Goal: Information Seeking & Learning: Learn about a topic

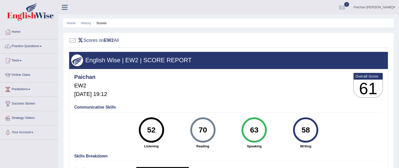
click at [30, 46] on link "Practice Questions" at bounding box center [29, 45] width 58 height 13
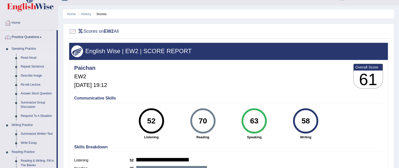
scroll to position [9, 0]
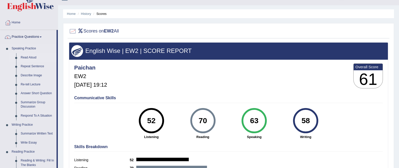
click at [30, 57] on link "Read Aloud" at bounding box center [37, 57] width 38 height 9
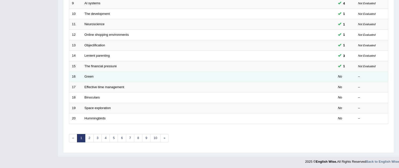
click at [131, 75] on td "Green" at bounding box center [190, 77] width 216 height 11
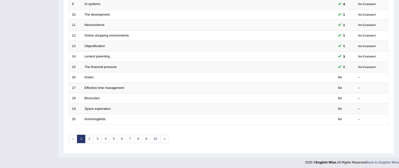
scroll to position [165, 0]
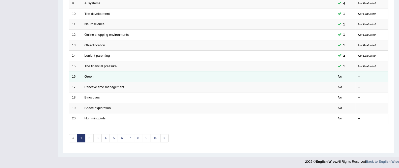
click at [89, 76] on link "Green" at bounding box center [89, 77] width 9 height 4
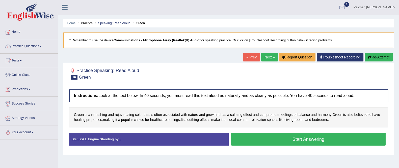
click at [264, 141] on button "Start Answering" at bounding box center [308, 139] width 155 height 13
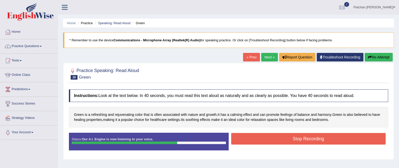
click at [297, 139] on button "Stop Recording" at bounding box center [308, 139] width 155 height 12
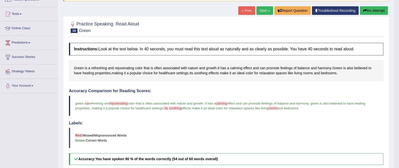
scroll to position [46, 0]
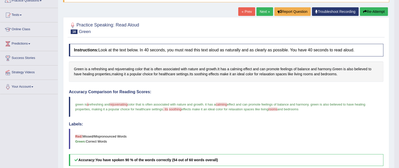
click at [381, 11] on button "Re-Attempt" at bounding box center [374, 11] width 28 height 9
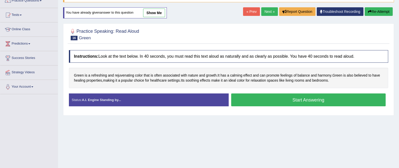
scroll to position [46, 0]
click at [277, 98] on button "Start Answering" at bounding box center [308, 100] width 155 height 13
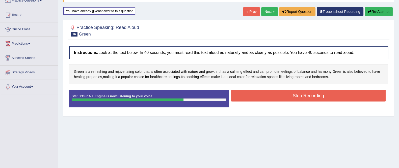
click at [293, 98] on button "Stop Recording" at bounding box center [308, 96] width 155 height 12
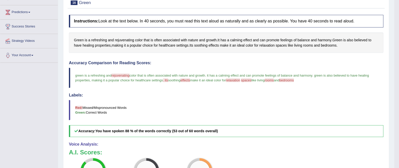
scroll to position [33, 0]
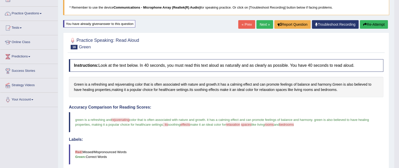
click at [370, 20] on button "Re-Attempt" at bounding box center [374, 24] width 28 height 9
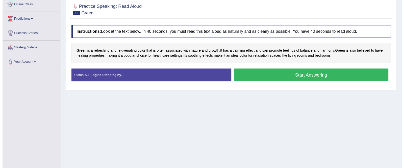
scroll to position [71, 0]
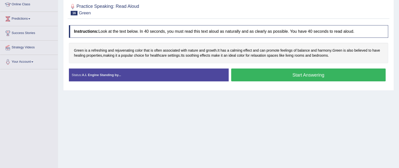
click at [256, 74] on button "Start Answering" at bounding box center [308, 75] width 155 height 13
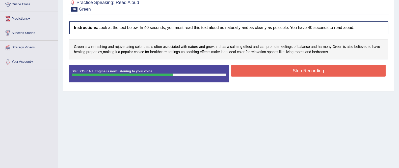
click at [299, 72] on button "Stop Recording" at bounding box center [308, 71] width 155 height 12
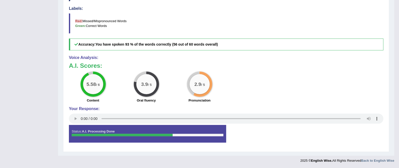
scroll to position [46, 0]
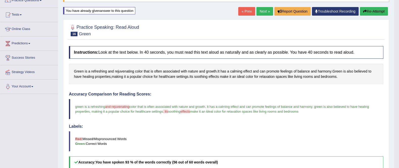
click at [262, 12] on link "Next »" at bounding box center [264, 11] width 17 height 9
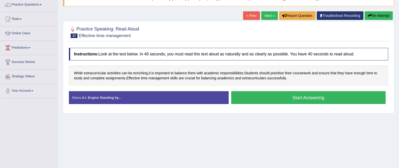
click at [274, 96] on button "Start Answering" at bounding box center [308, 97] width 155 height 13
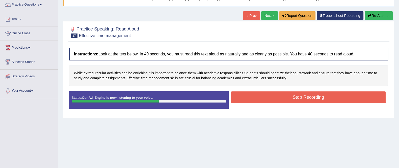
click at [275, 95] on button "Stop Recording" at bounding box center [308, 98] width 155 height 12
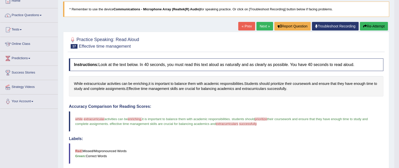
scroll to position [34, 0]
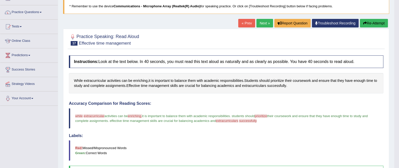
click at [372, 23] on button "Re-Attempt" at bounding box center [374, 23] width 28 height 9
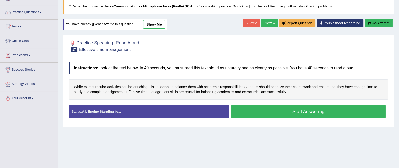
click at [274, 112] on button "Start Answering" at bounding box center [308, 111] width 155 height 13
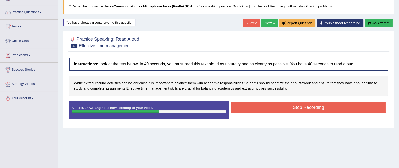
click at [286, 105] on button "Stop Recording" at bounding box center [308, 108] width 155 height 12
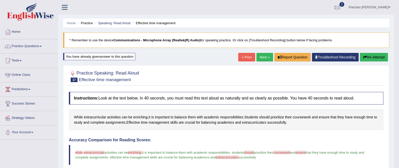
click at [260, 58] on link "Next »" at bounding box center [264, 57] width 17 height 9
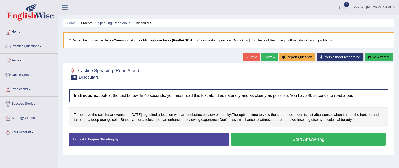
click at [288, 138] on button "Start Answering" at bounding box center [308, 139] width 155 height 13
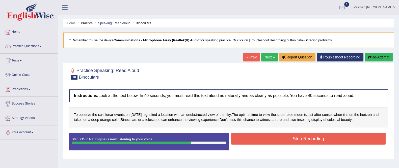
click at [317, 140] on button "Stop Recording" at bounding box center [308, 139] width 155 height 12
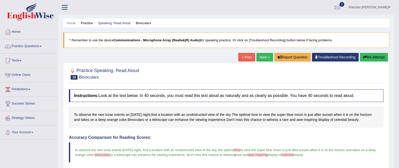
scroll to position [0, 0]
click at [376, 55] on button "Re-Attempt" at bounding box center [374, 57] width 28 height 9
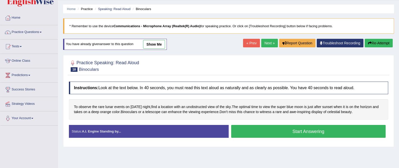
click at [263, 130] on button "Start Answering" at bounding box center [308, 131] width 155 height 13
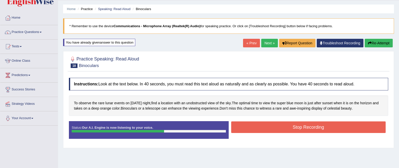
click at [308, 128] on button "Stop Recording" at bounding box center [308, 128] width 155 height 12
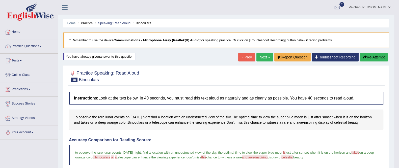
click at [261, 55] on link "Next »" at bounding box center [264, 57] width 17 height 9
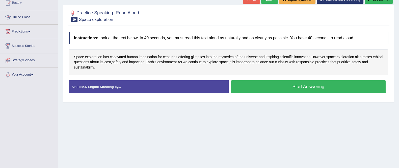
click at [251, 86] on button "Start Answering" at bounding box center [308, 86] width 155 height 13
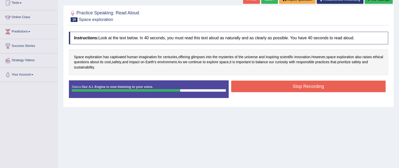
click at [266, 86] on button "Stop Recording" at bounding box center [308, 87] width 155 height 12
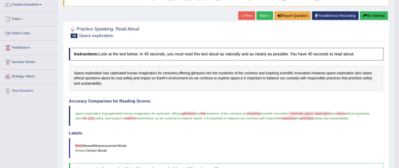
scroll to position [42, 0]
click at [377, 18] on button "Re-Attempt" at bounding box center [374, 15] width 28 height 9
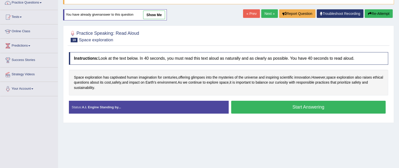
scroll to position [44, 0]
click at [303, 105] on button "Start Answering" at bounding box center [308, 107] width 155 height 13
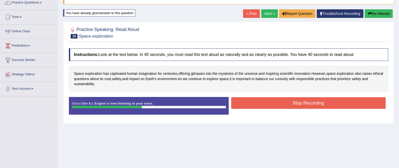
click at [264, 105] on button "Stop Recording" at bounding box center [308, 103] width 155 height 12
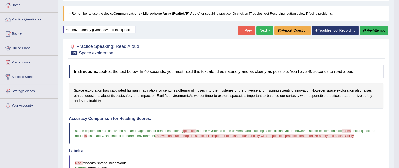
scroll to position [0, 0]
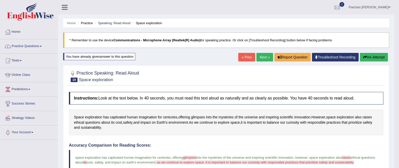
click at [371, 58] on button "Re-Attempt" at bounding box center [374, 57] width 28 height 9
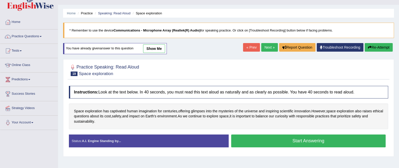
click at [271, 145] on button "Start Answering" at bounding box center [308, 141] width 155 height 13
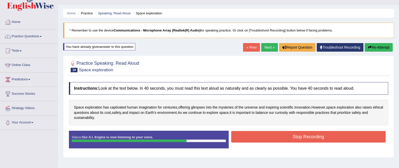
click at [279, 136] on button "Stop Recording" at bounding box center [308, 137] width 155 height 12
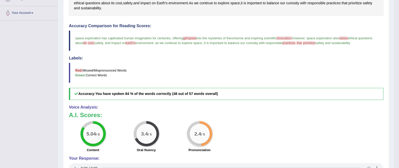
scroll to position [54, 0]
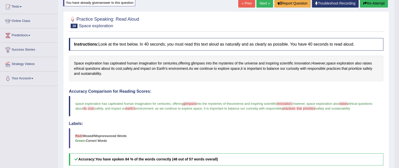
click at [374, 1] on button "Re-Attempt" at bounding box center [374, 3] width 28 height 9
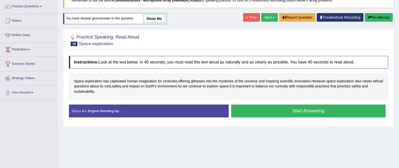
scroll to position [40, 0]
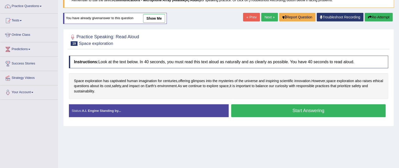
click at [257, 108] on button "Start Answering" at bounding box center [308, 110] width 155 height 13
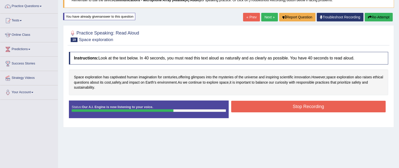
click at [277, 107] on button "Stop Recording" at bounding box center [308, 107] width 155 height 12
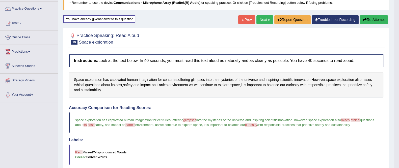
scroll to position [37, 0]
click at [34, 11] on link "Practice Questions" at bounding box center [29, 8] width 58 height 13
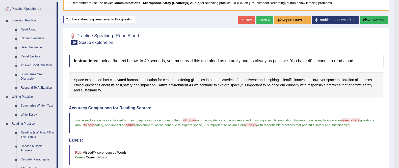
click at [36, 37] on link "Repeat Sentence" at bounding box center [37, 38] width 38 height 9
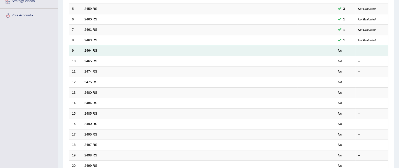
click at [95, 51] on link "2464 RS" at bounding box center [91, 51] width 13 height 4
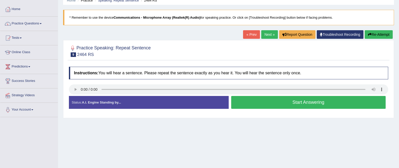
click at [267, 105] on button "Start Answering" at bounding box center [308, 102] width 155 height 13
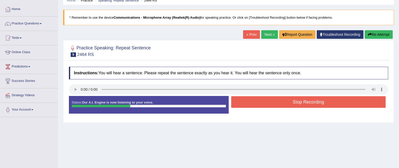
click at [272, 101] on button "Stop Recording" at bounding box center [308, 102] width 155 height 12
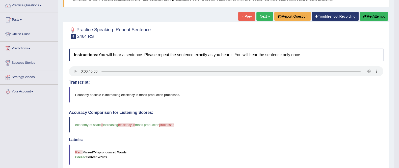
scroll to position [41, 0]
click at [262, 16] on link "Next »" at bounding box center [264, 16] width 17 height 9
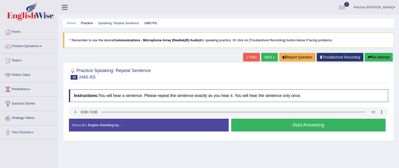
click at [266, 126] on button "Start Answering" at bounding box center [308, 125] width 155 height 13
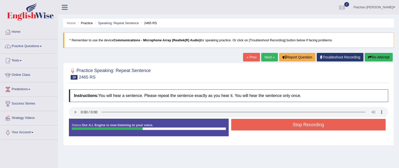
click at [266, 126] on button "Stop Recording" at bounding box center [308, 125] width 155 height 12
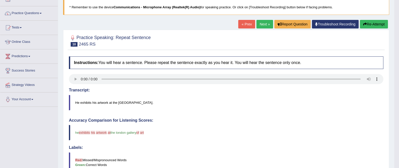
scroll to position [31, 0]
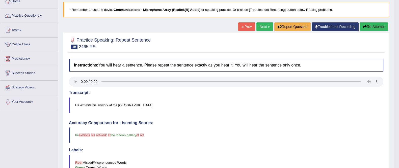
click at [262, 25] on link "Next »" at bounding box center [264, 26] width 17 height 9
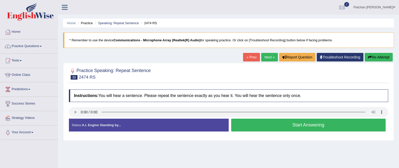
click at [280, 125] on button "Start Answering" at bounding box center [308, 125] width 155 height 13
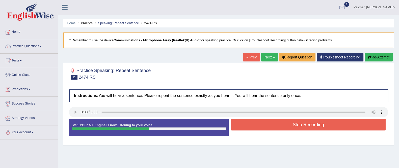
click at [274, 122] on button "Stop Recording" at bounding box center [308, 125] width 155 height 12
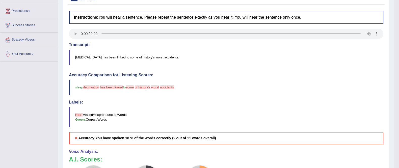
scroll to position [22, 0]
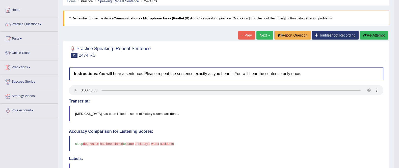
click at [260, 34] on link "Next »" at bounding box center [264, 35] width 17 height 9
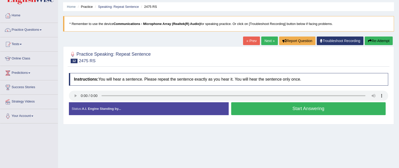
click at [265, 109] on button "Start Answering" at bounding box center [308, 108] width 155 height 13
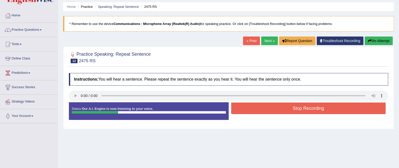
click at [272, 109] on button "Stop Recording" at bounding box center [308, 109] width 155 height 12
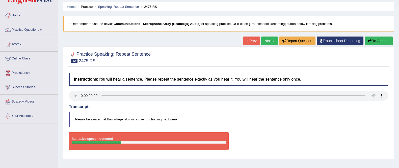
click at [381, 40] on button "Re-Attempt" at bounding box center [379, 41] width 28 height 9
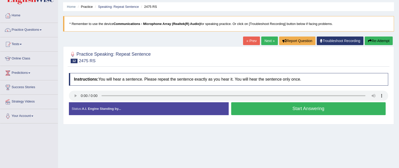
click at [283, 108] on button "Start Answering" at bounding box center [308, 108] width 155 height 13
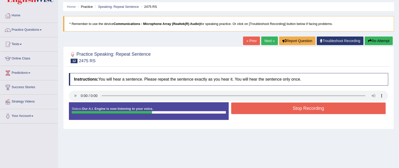
click at [283, 108] on button "Stop Recording" at bounding box center [308, 109] width 155 height 12
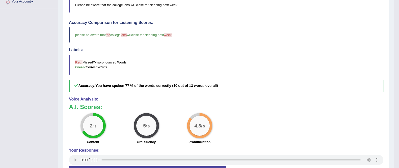
scroll to position [131, 0]
